Goal: Transaction & Acquisition: Purchase product/service

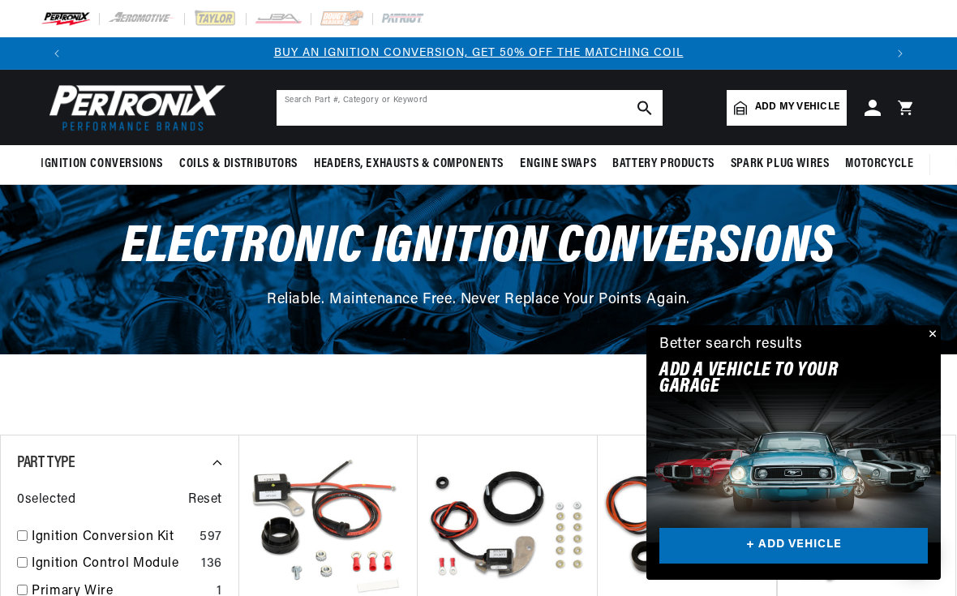
click at [509, 112] on input "text" at bounding box center [470, 108] width 386 height 36
type input "Cs755"
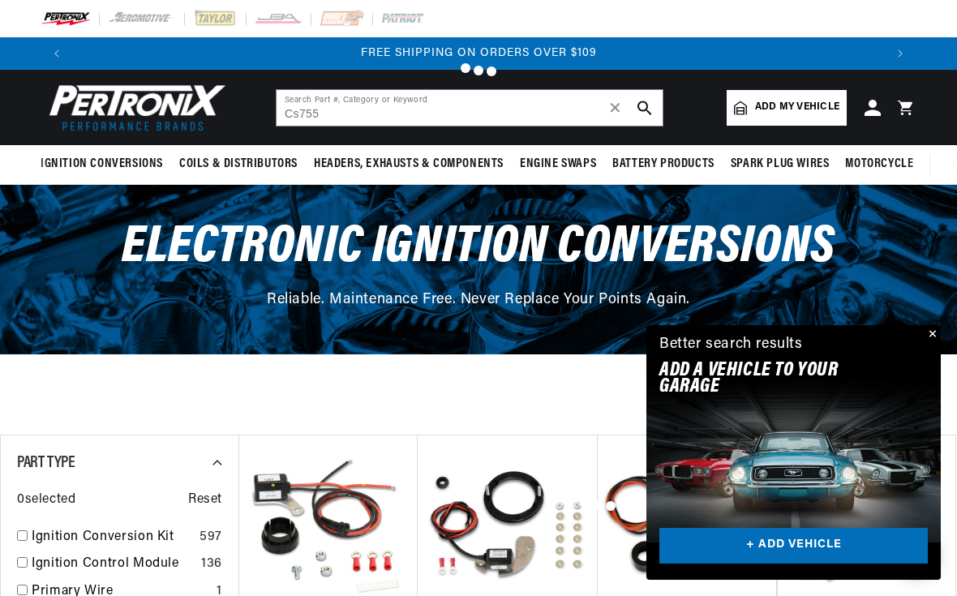
click at [925, 333] on button "Close" at bounding box center [930, 334] width 19 height 19
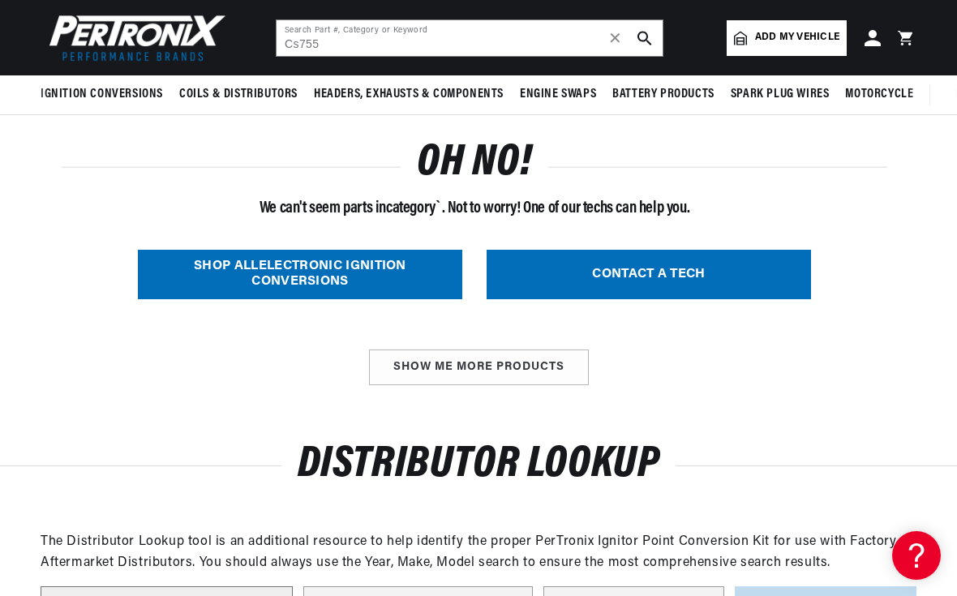
scroll to position [0, 811]
click at [509, 40] on input "Cs755" at bounding box center [470, 38] width 386 height 36
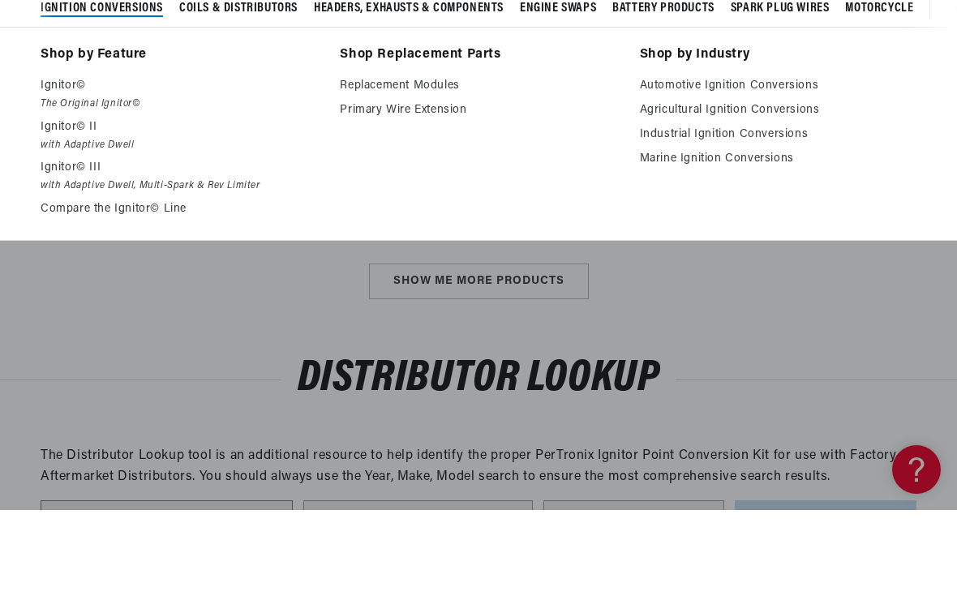
scroll to position [0, 0]
click at [74, 182] on em "The Original Ignitor©" at bounding box center [179, 190] width 277 height 17
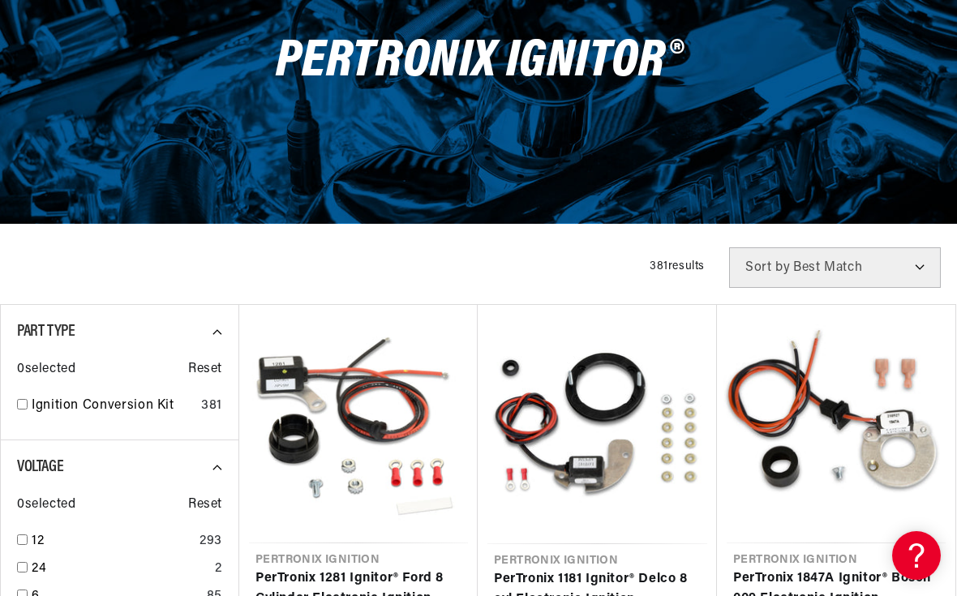
scroll to position [198, 0]
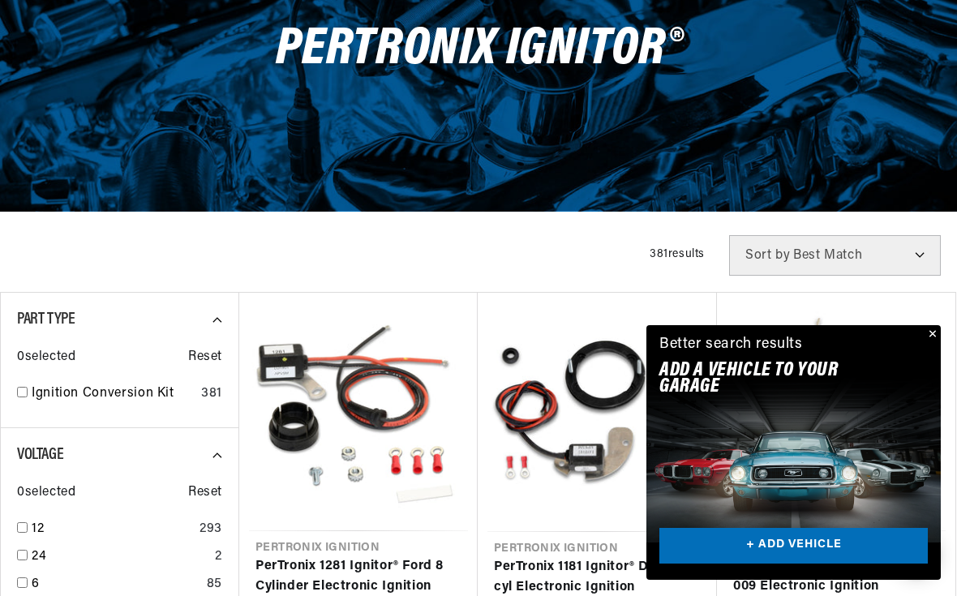
click at [934, 345] on button "Close" at bounding box center [930, 334] width 19 height 19
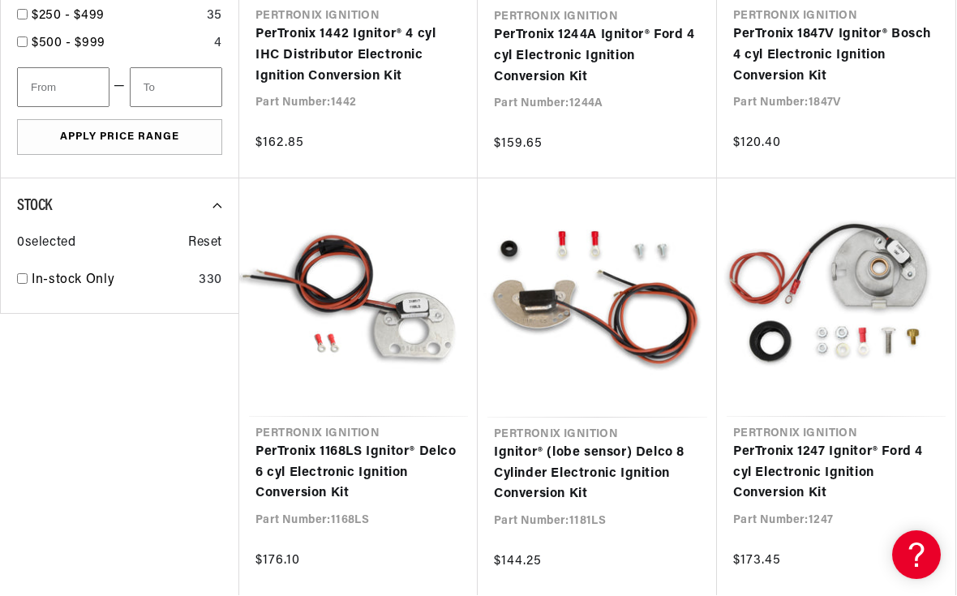
scroll to position [1146, 0]
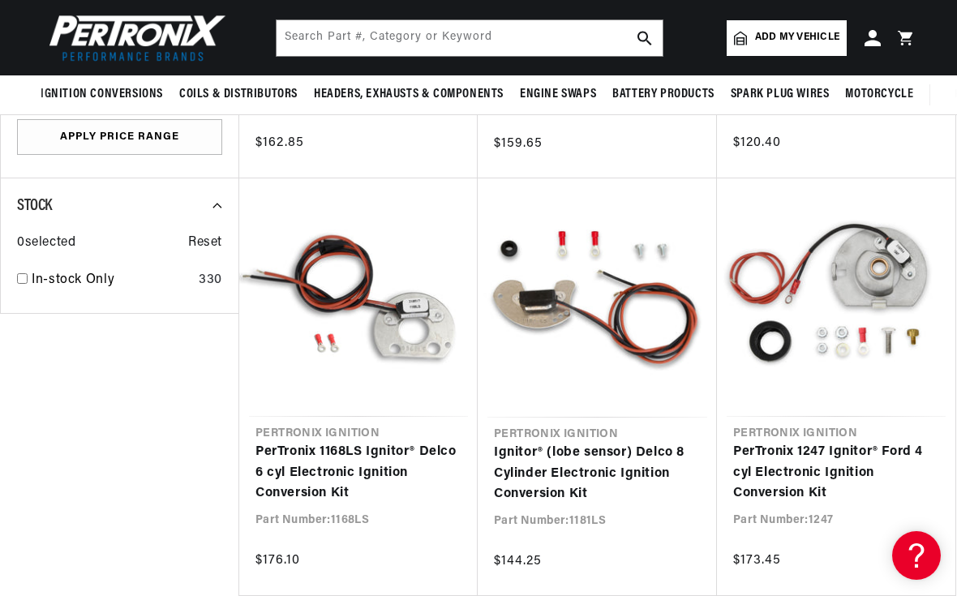
click at [811, 38] on span "Add my vehicle" at bounding box center [797, 37] width 84 height 15
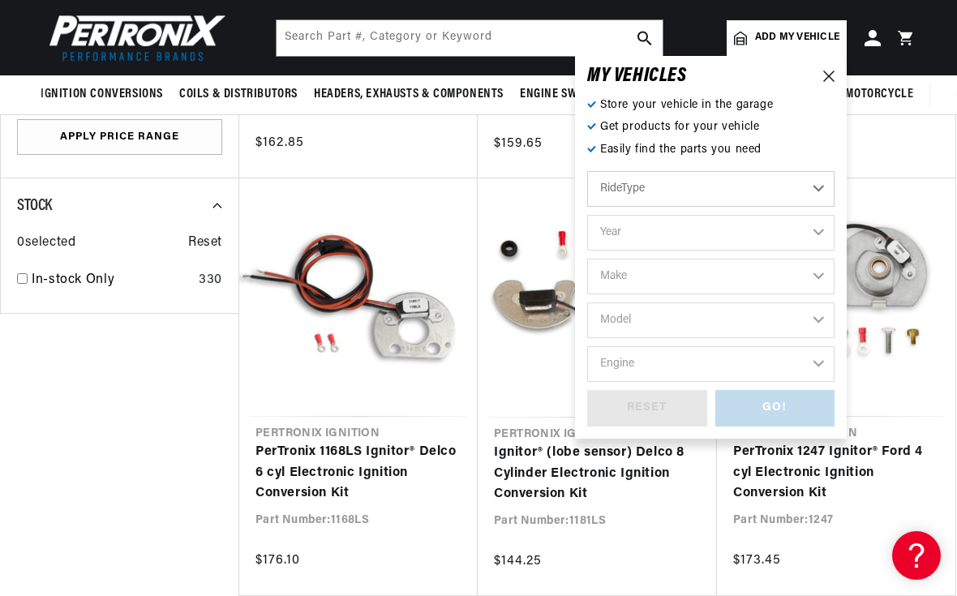
scroll to position [0, 811]
click at [938, 45] on header "Ignition Conversions Back Ignition Conversions Shop by Feature" at bounding box center [478, 37] width 957 height 75
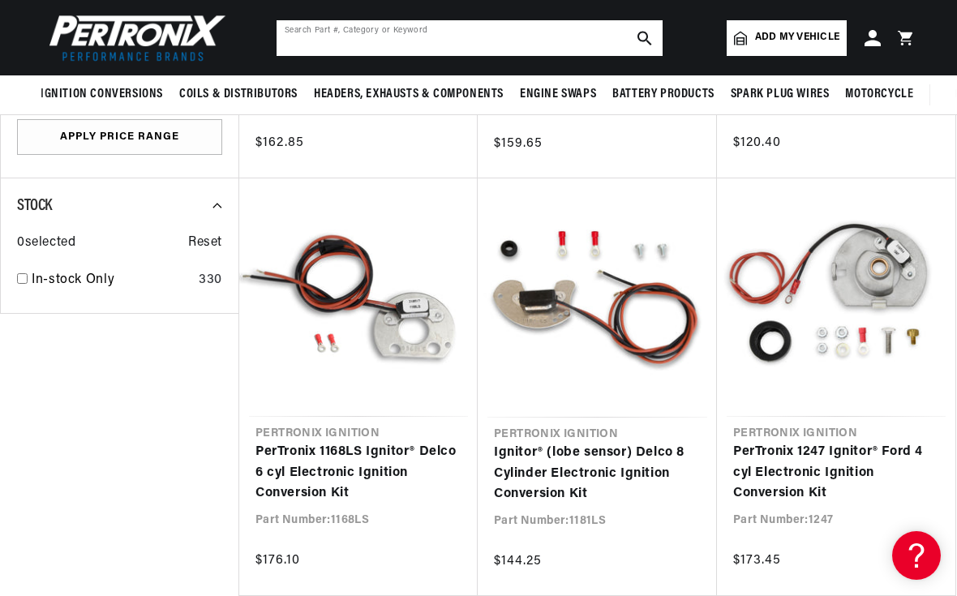
click at [500, 43] on input "text" at bounding box center [470, 38] width 386 height 36
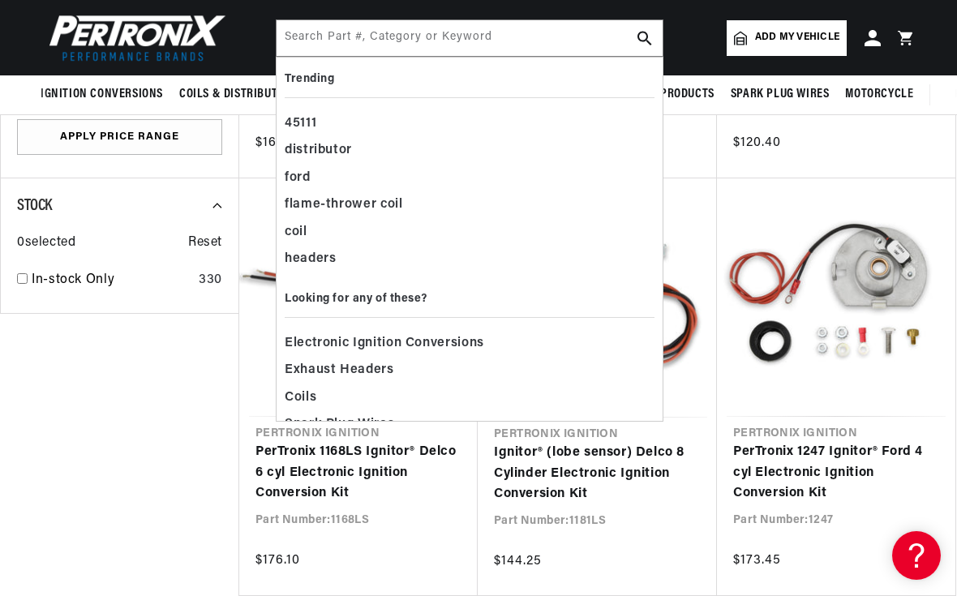
scroll to position [0, 0]
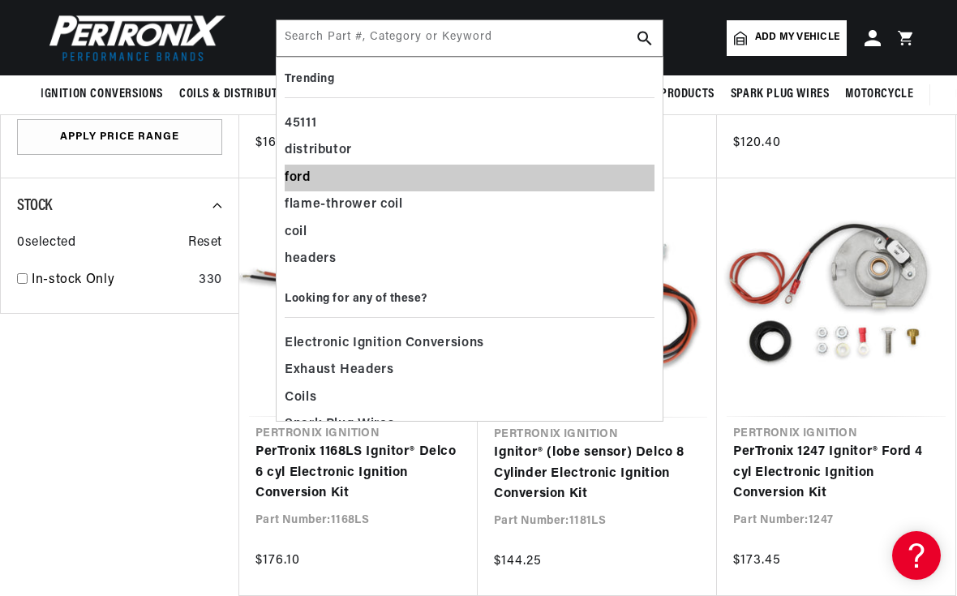
click at [303, 175] on div "ford" at bounding box center [470, 179] width 370 height 28
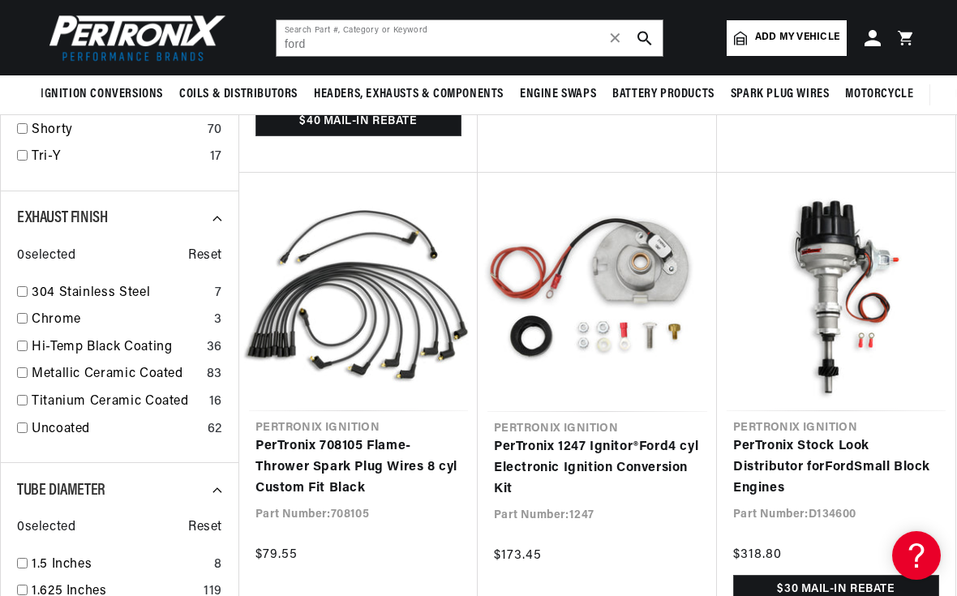
scroll to position [0, 1622]
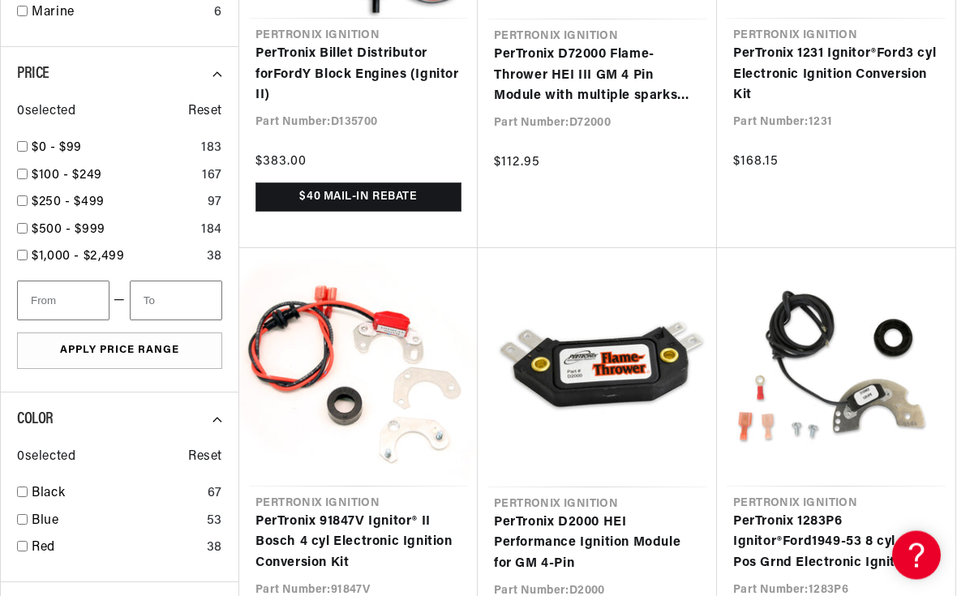
scroll to position [3334, 0]
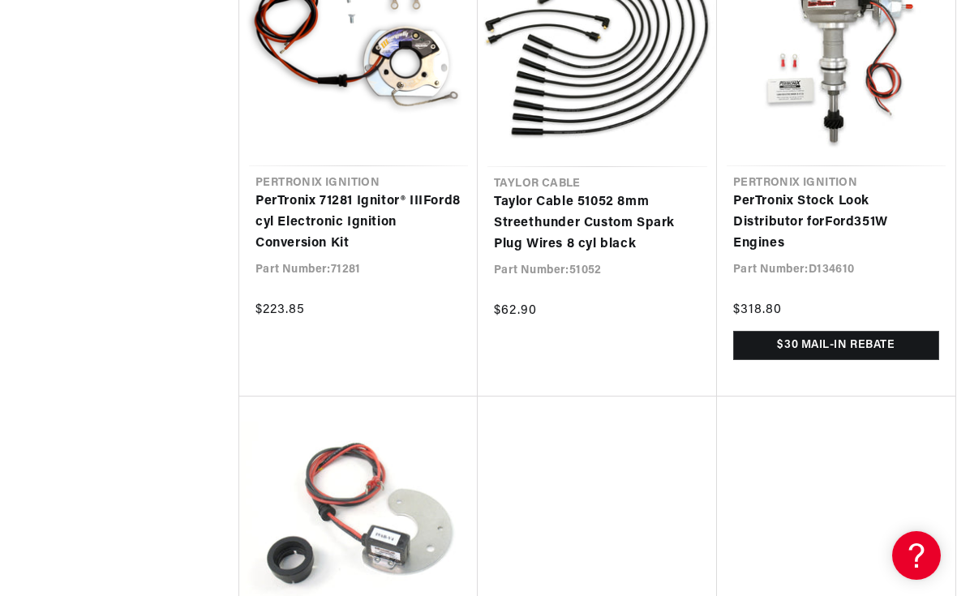
scroll to position [5109, 0]
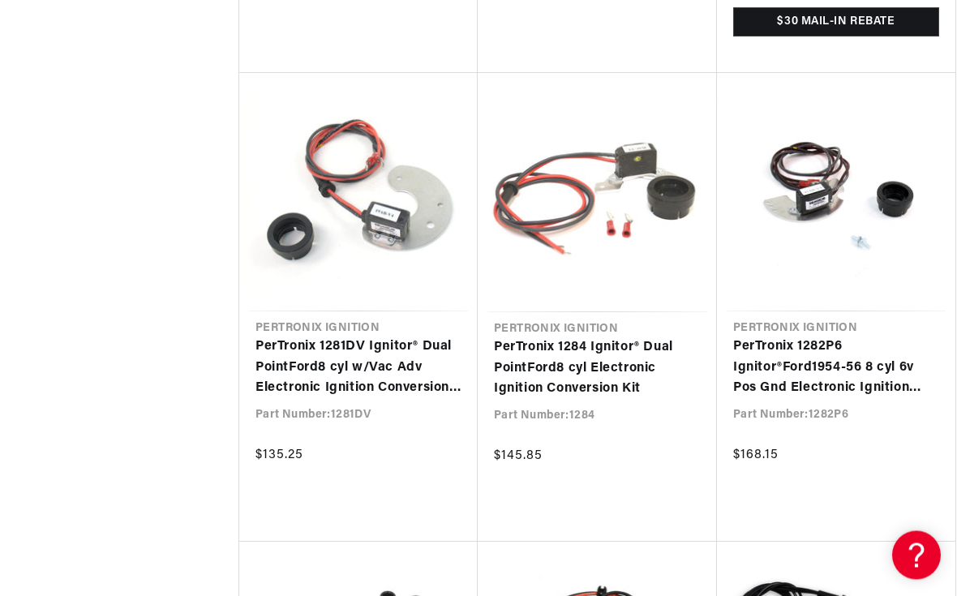
scroll to position [0, 811]
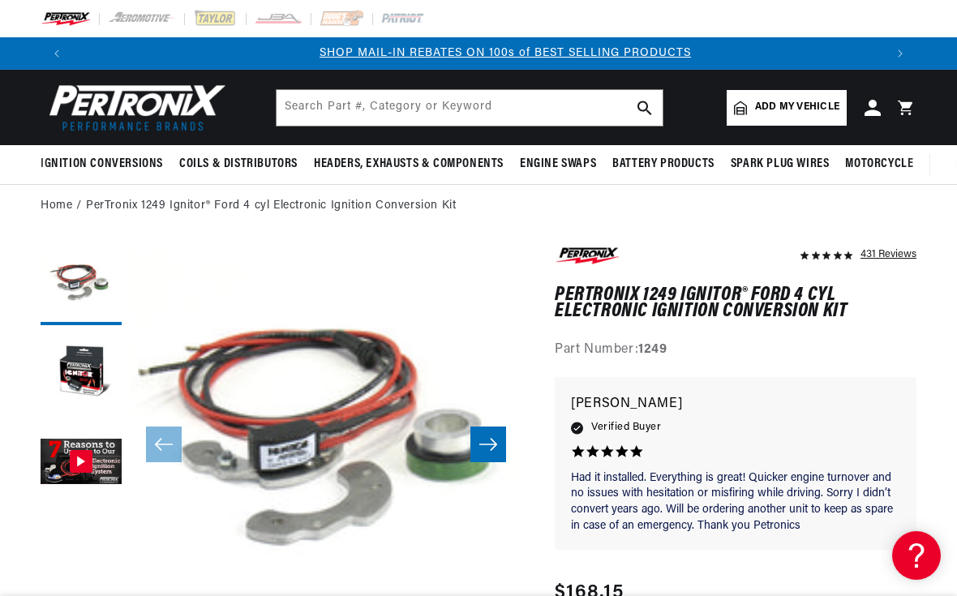
scroll to position [0, 811]
click at [93, 458] on button "Gallery Viewer" at bounding box center [81, 463] width 81 height 81
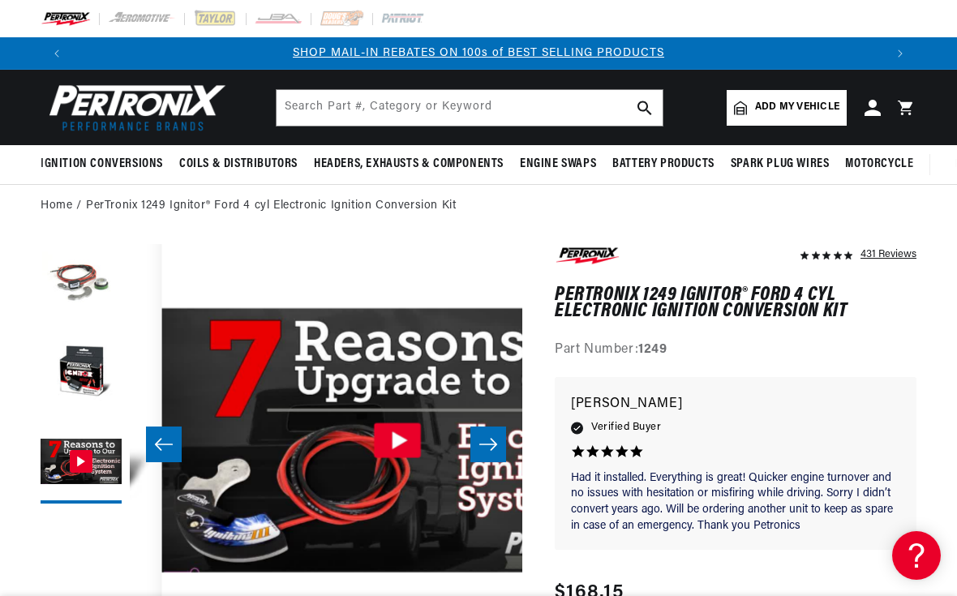
scroll to position [0, 785]
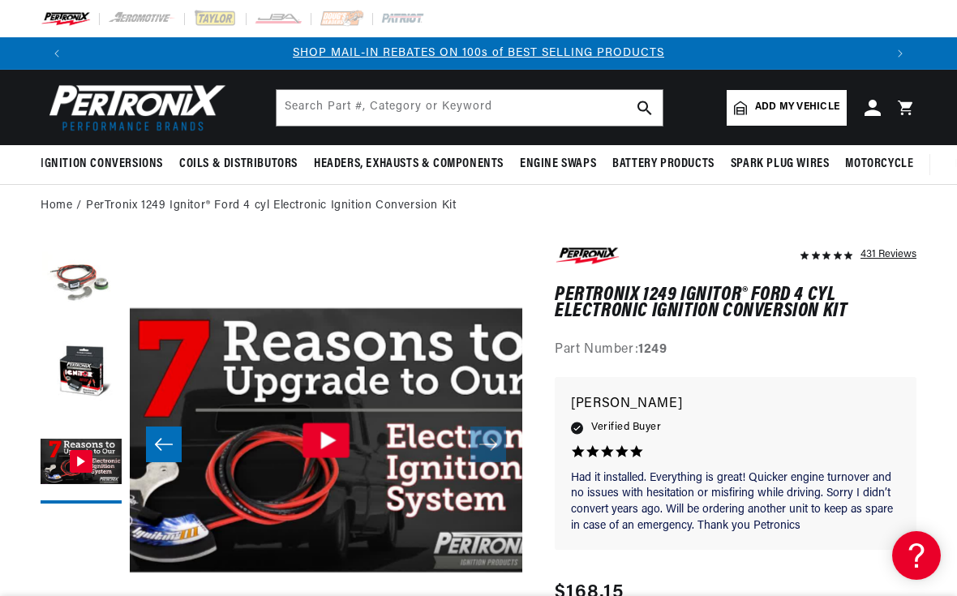
click at [330, 444] on icon "Gallery Viewer" at bounding box center [326, 440] width 47 height 35
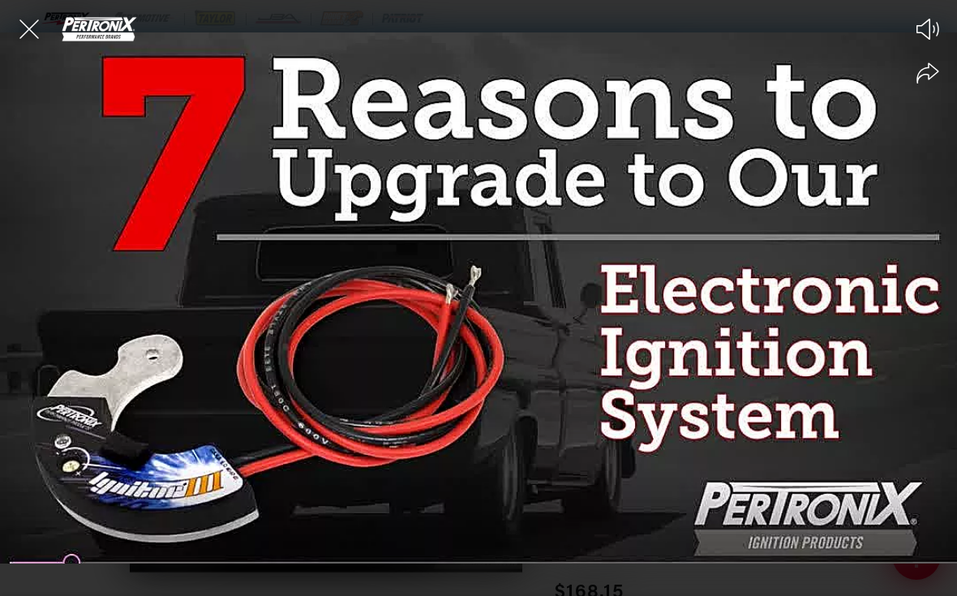
scroll to position [0, 0]
click at [24, 31] on icon "Close the video player" at bounding box center [29, 29] width 36 height 36
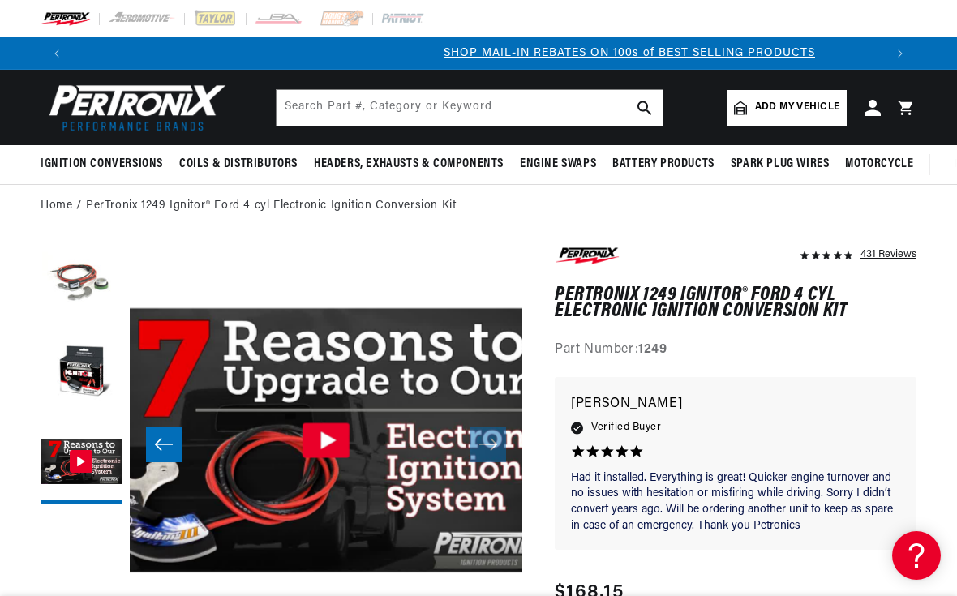
scroll to position [0, 811]
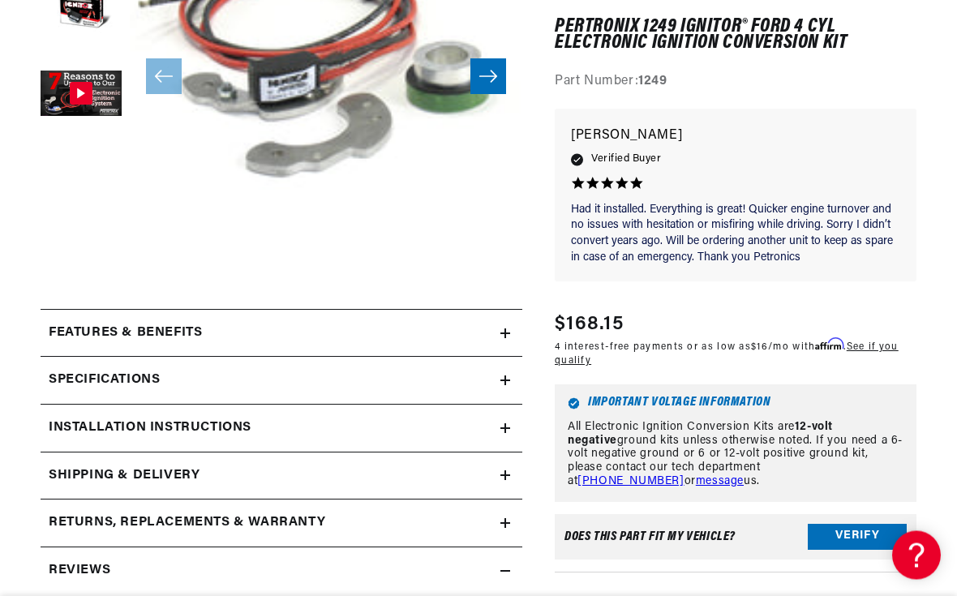
scroll to position [368, 0]
click at [517, 384] on summary "Specifications" at bounding box center [282, 380] width 482 height 47
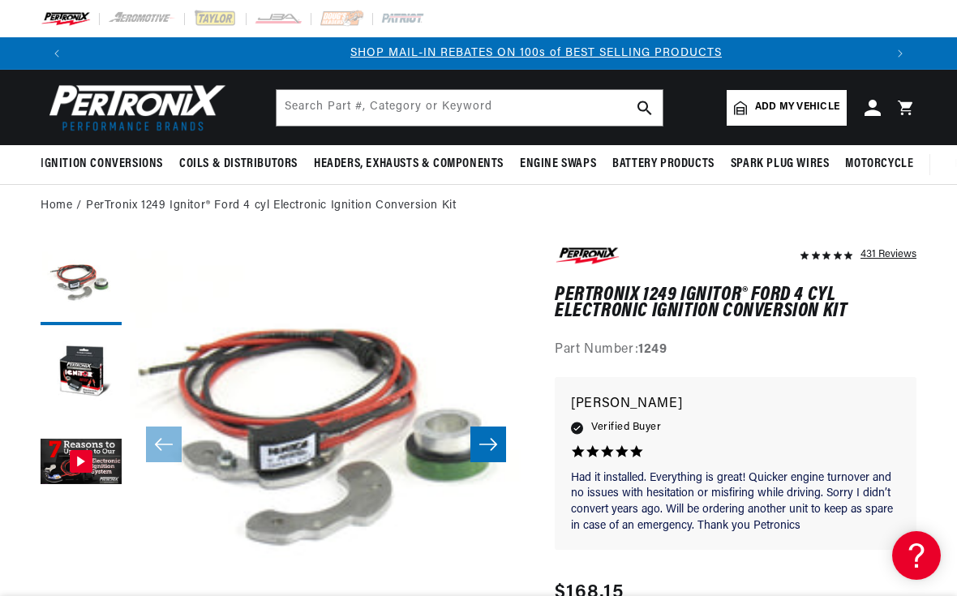
scroll to position [0, 811]
